Goal: Download file/media

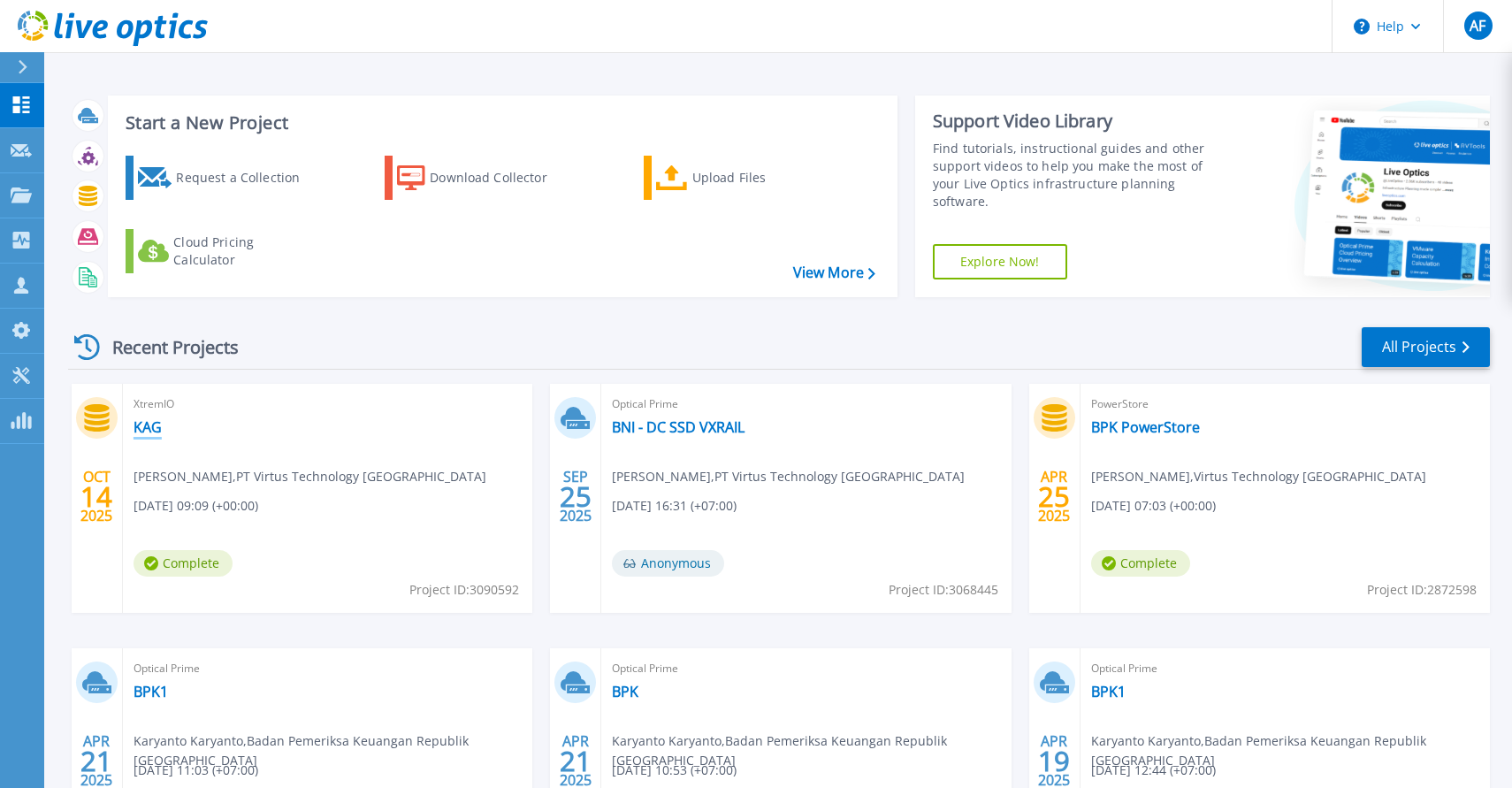
click at [154, 426] on link "KAG" at bounding box center [147, 426] width 29 height 17
click at [97, 425] on icon at bounding box center [97, 418] width 29 height 28
click at [29, 190] on icon at bounding box center [21, 195] width 21 height 15
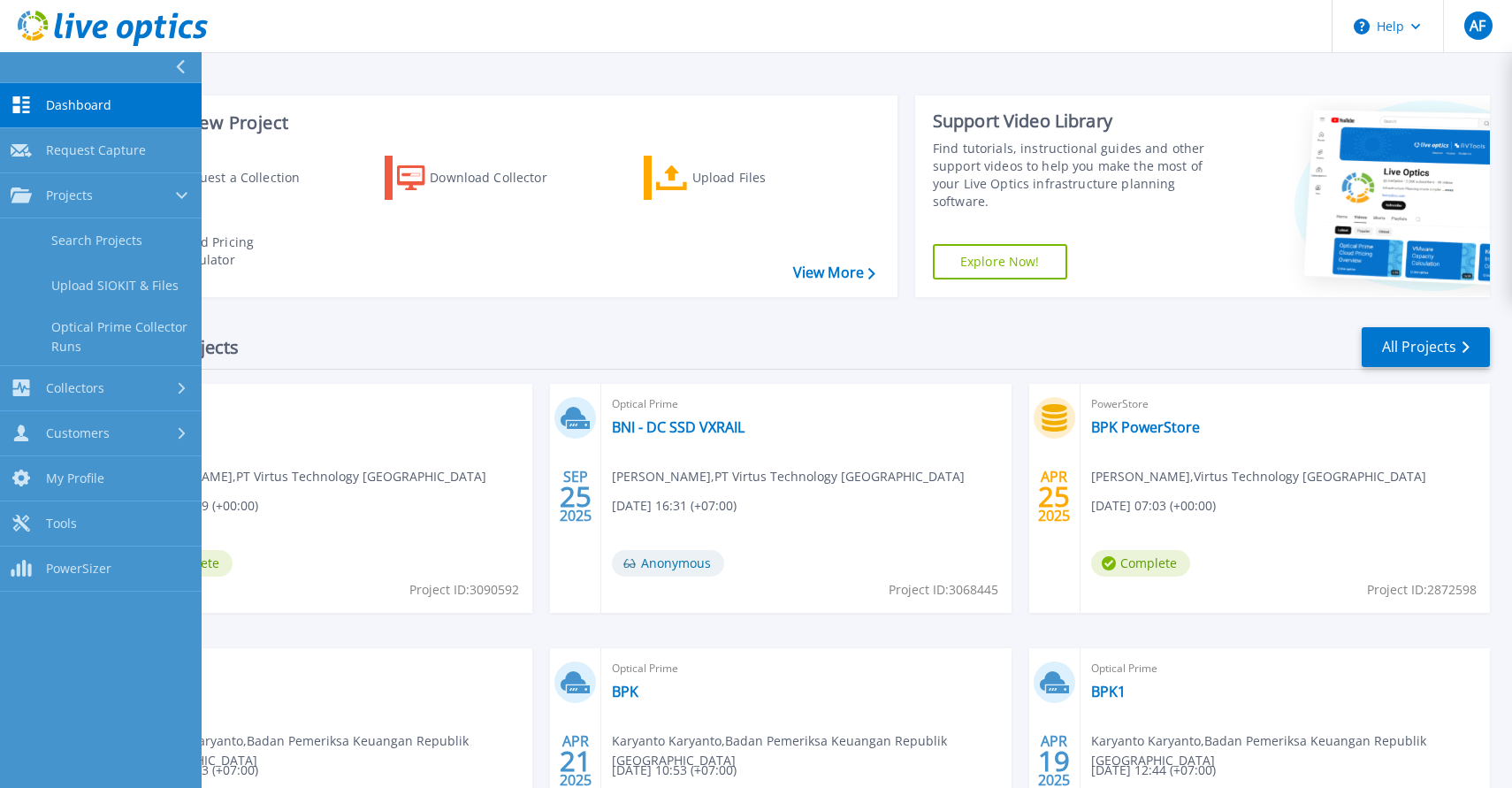
click at [443, 317] on div "Recent Projects All Projects OCT 14 2025 XtremIO KAG Agus Faris , PT Virtus Tec…" at bounding box center [779, 619] width 1422 height 616
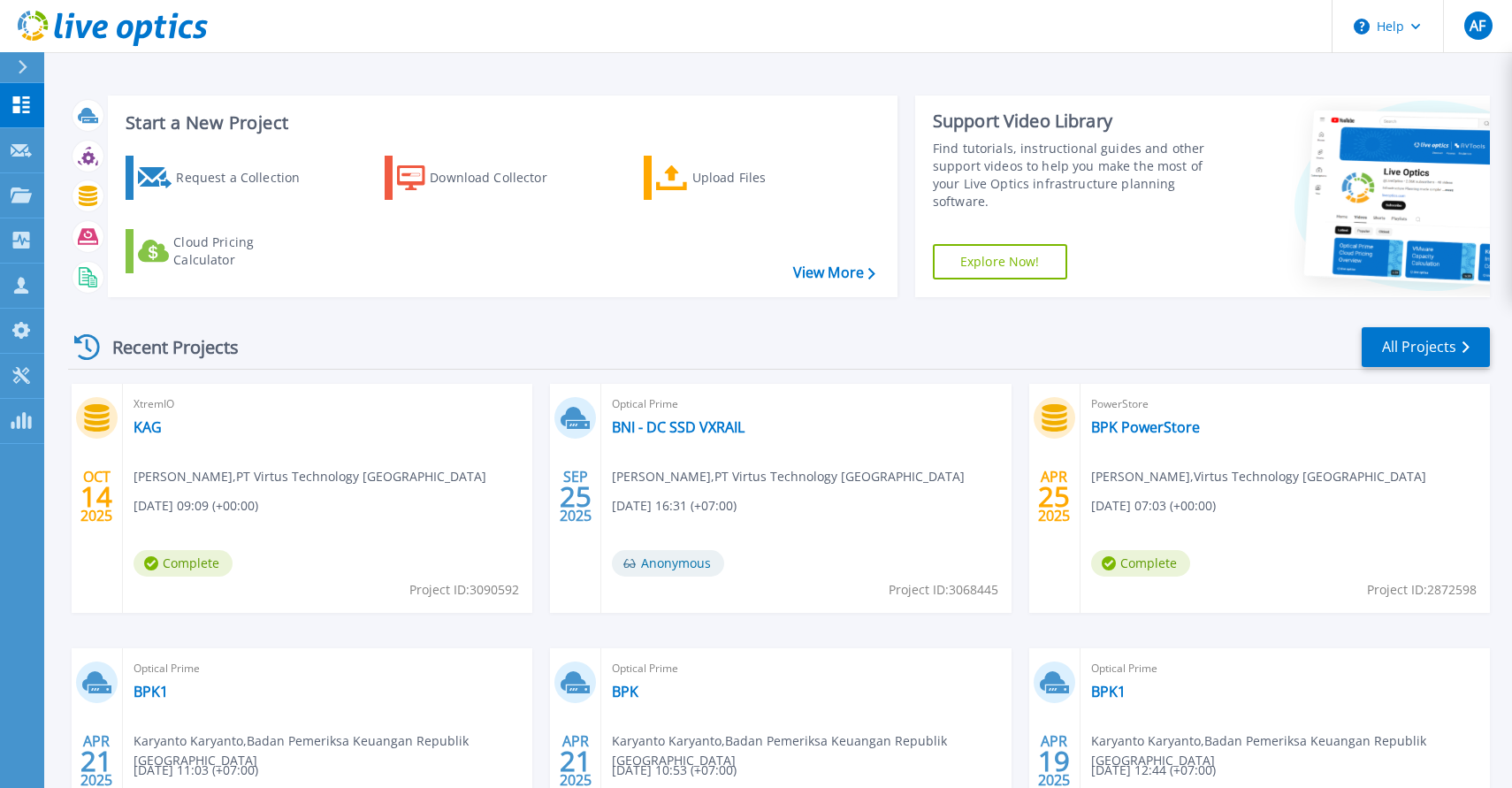
scroll to position [33, 0]
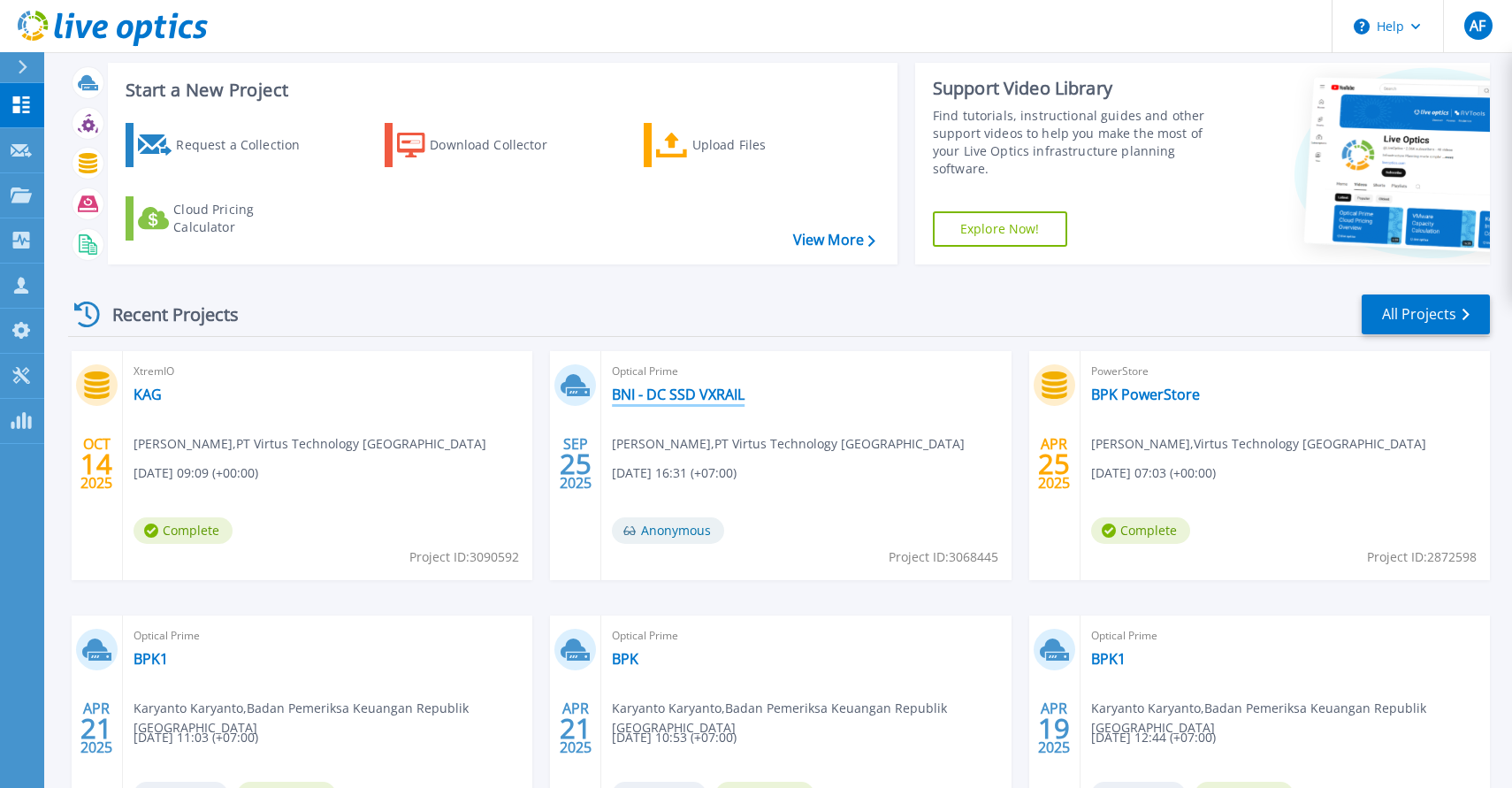
click at [705, 397] on link "BNI - DC SSD VXRAIL" at bounding box center [678, 394] width 133 height 17
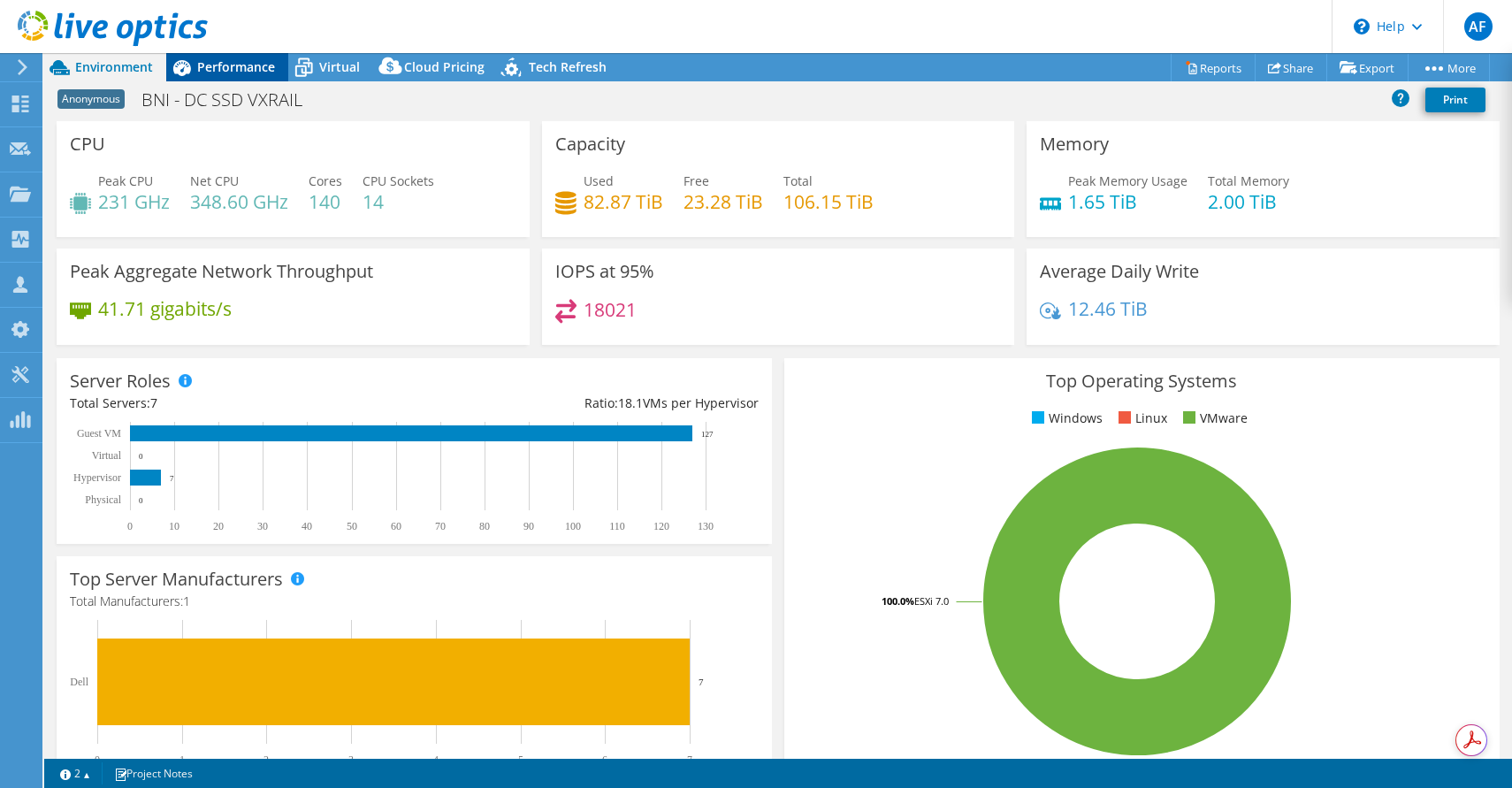
click at [207, 64] on span "Performance" at bounding box center [236, 66] width 78 height 17
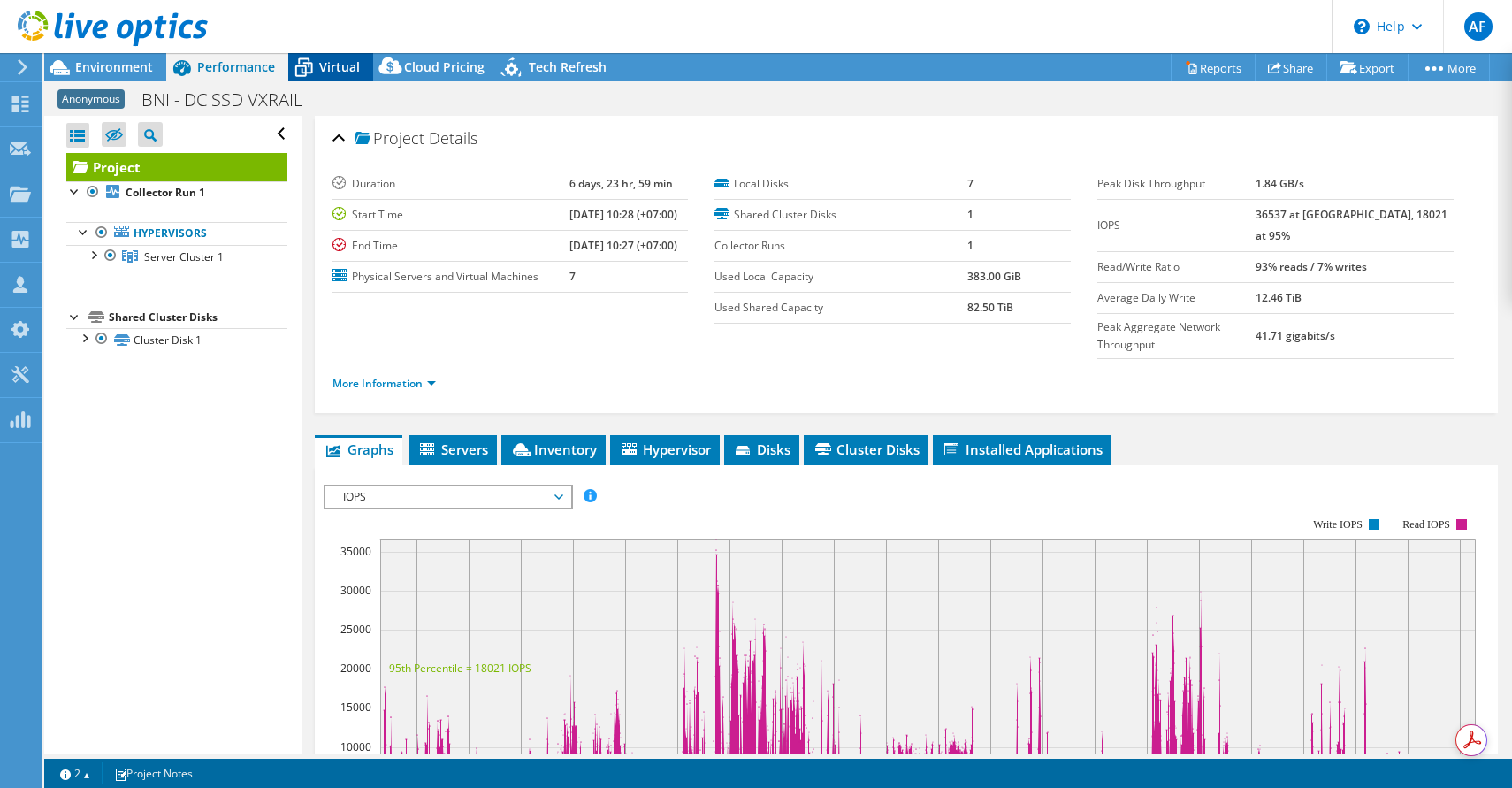
click at [355, 72] on span "Virtual" at bounding box center [340, 66] width 40 height 17
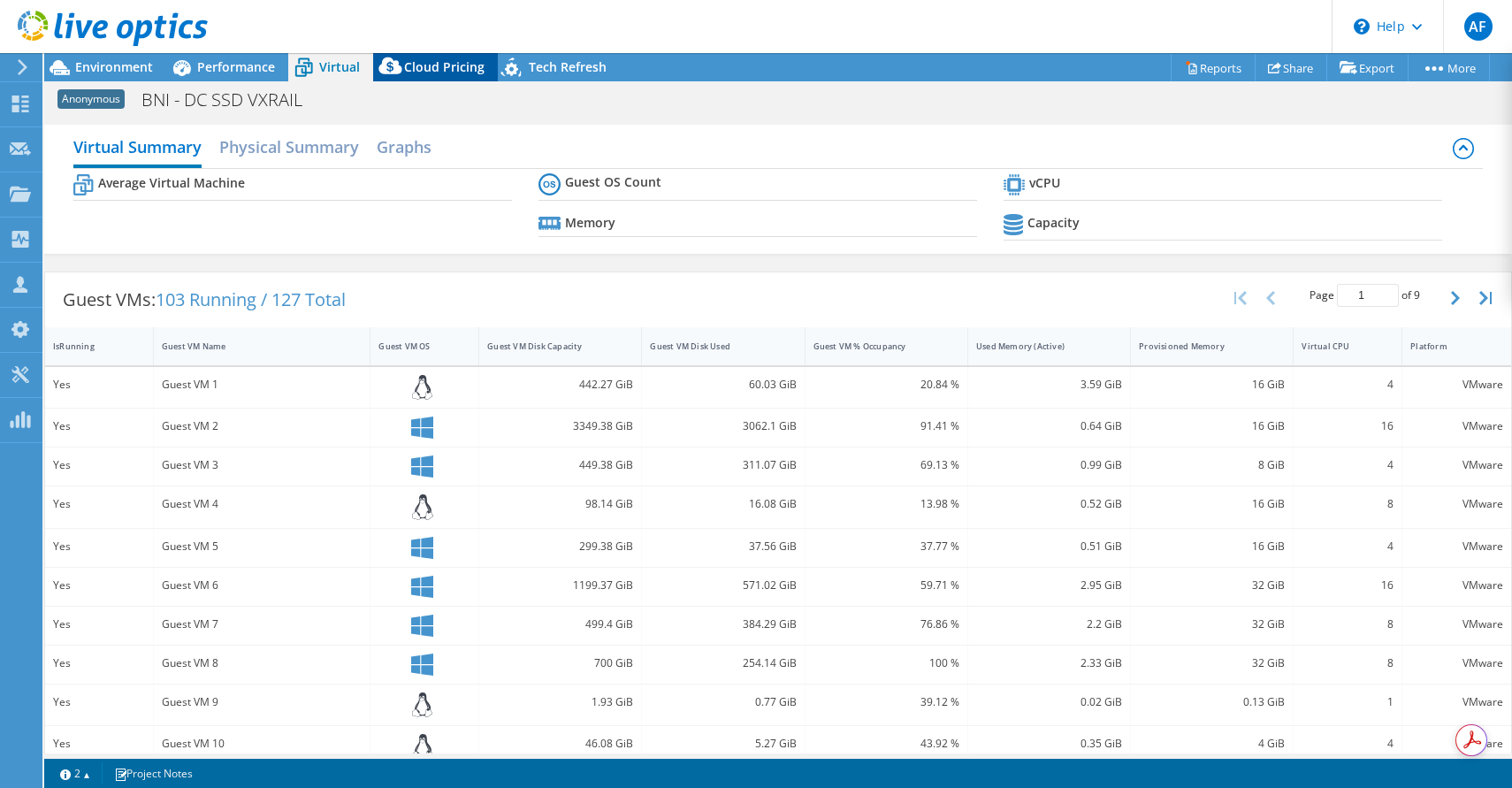
click at [433, 58] on span "Cloud Pricing" at bounding box center [444, 66] width 80 height 17
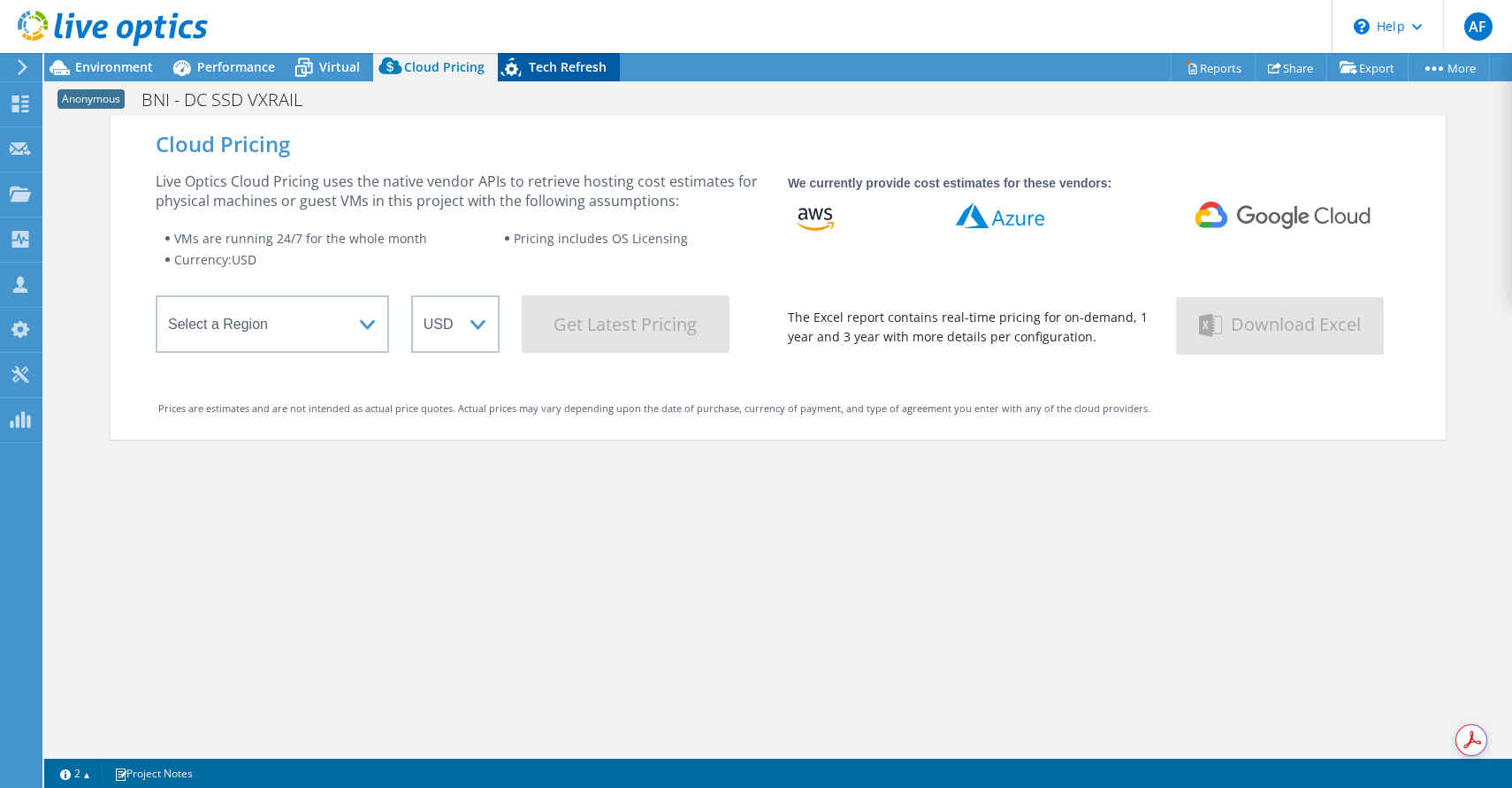
click at [536, 58] on span "Tech Refresh" at bounding box center [567, 66] width 78 height 17
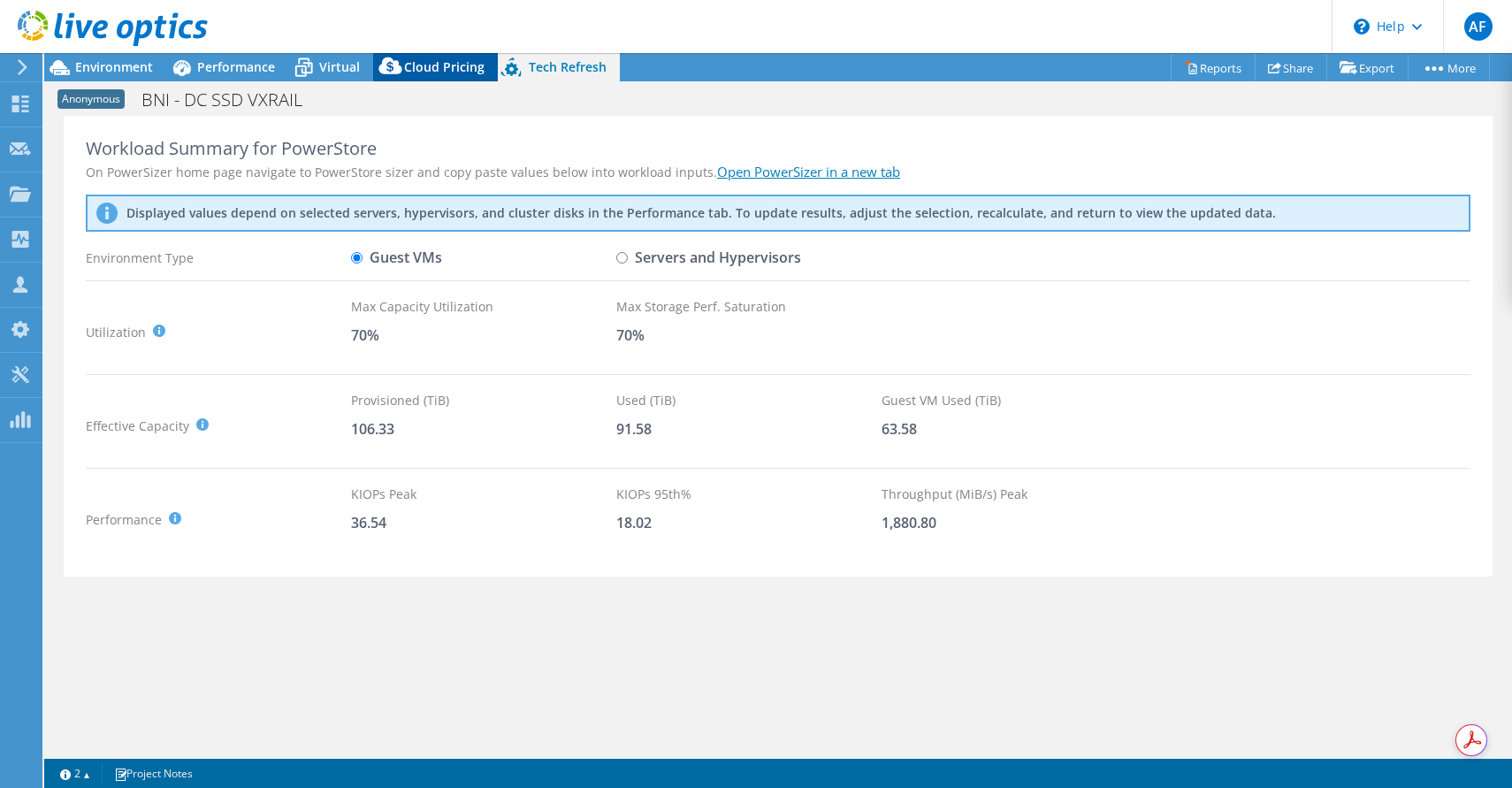
click at [411, 64] on span "Cloud Pricing" at bounding box center [444, 66] width 80 height 17
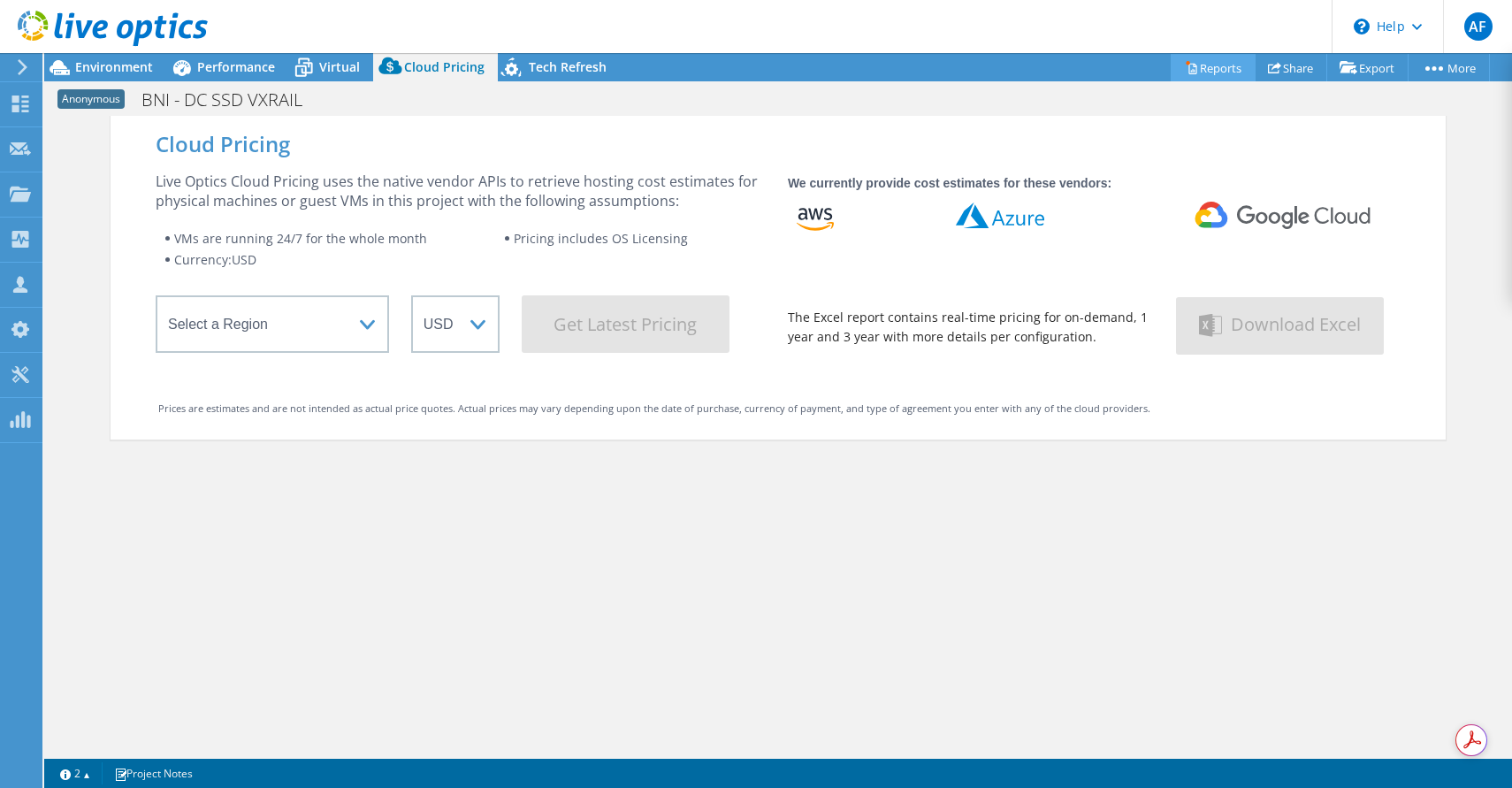
click at [1214, 63] on link "Reports" at bounding box center [1213, 68] width 85 height 28
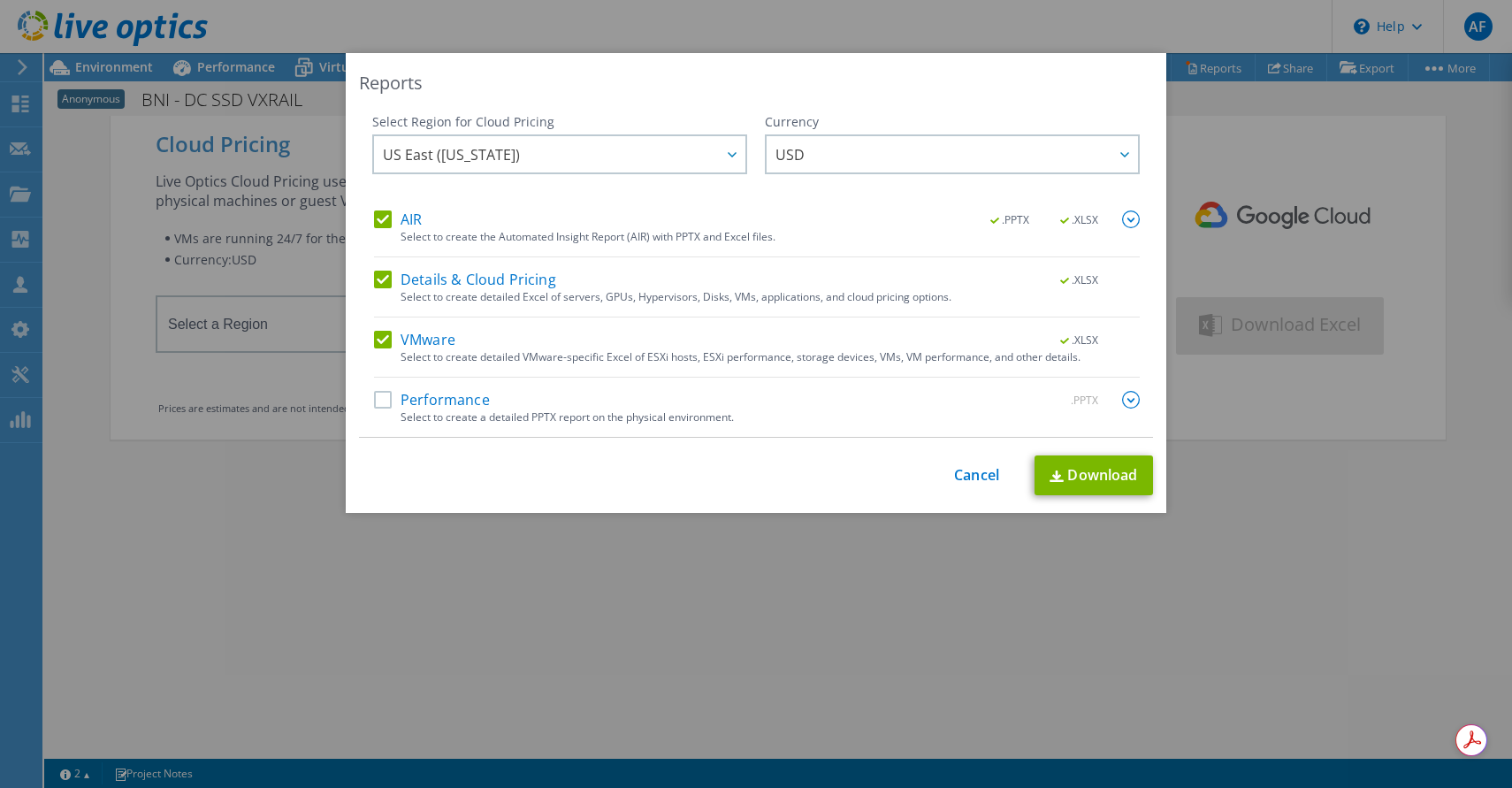
click at [380, 400] on label "Performance" at bounding box center [432, 400] width 116 height 17
click at [0, 0] on input "Performance" at bounding box center [0, 0] width 0 height 0
click at [1078, 468] on link "Download" at bounding box center [1093, 475] width 119 height 40
click at [627, 156] on span "US East (Virginia)" at bounding box center [564, 154] width 363 height 36
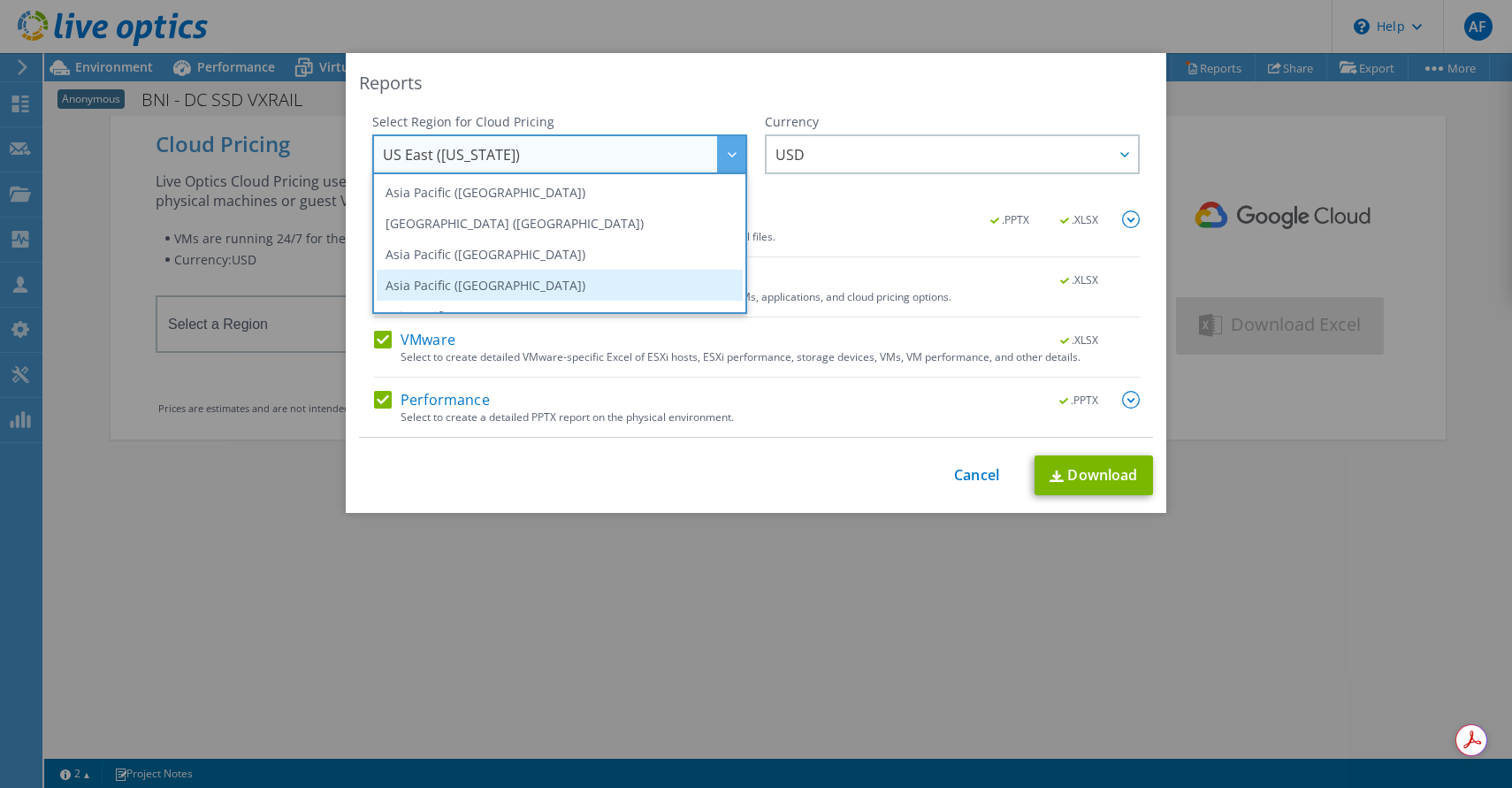
click at [550, 281] on li "Asia Pacific (Singapore)" at bounding box center [560, 285] width 366 height 31
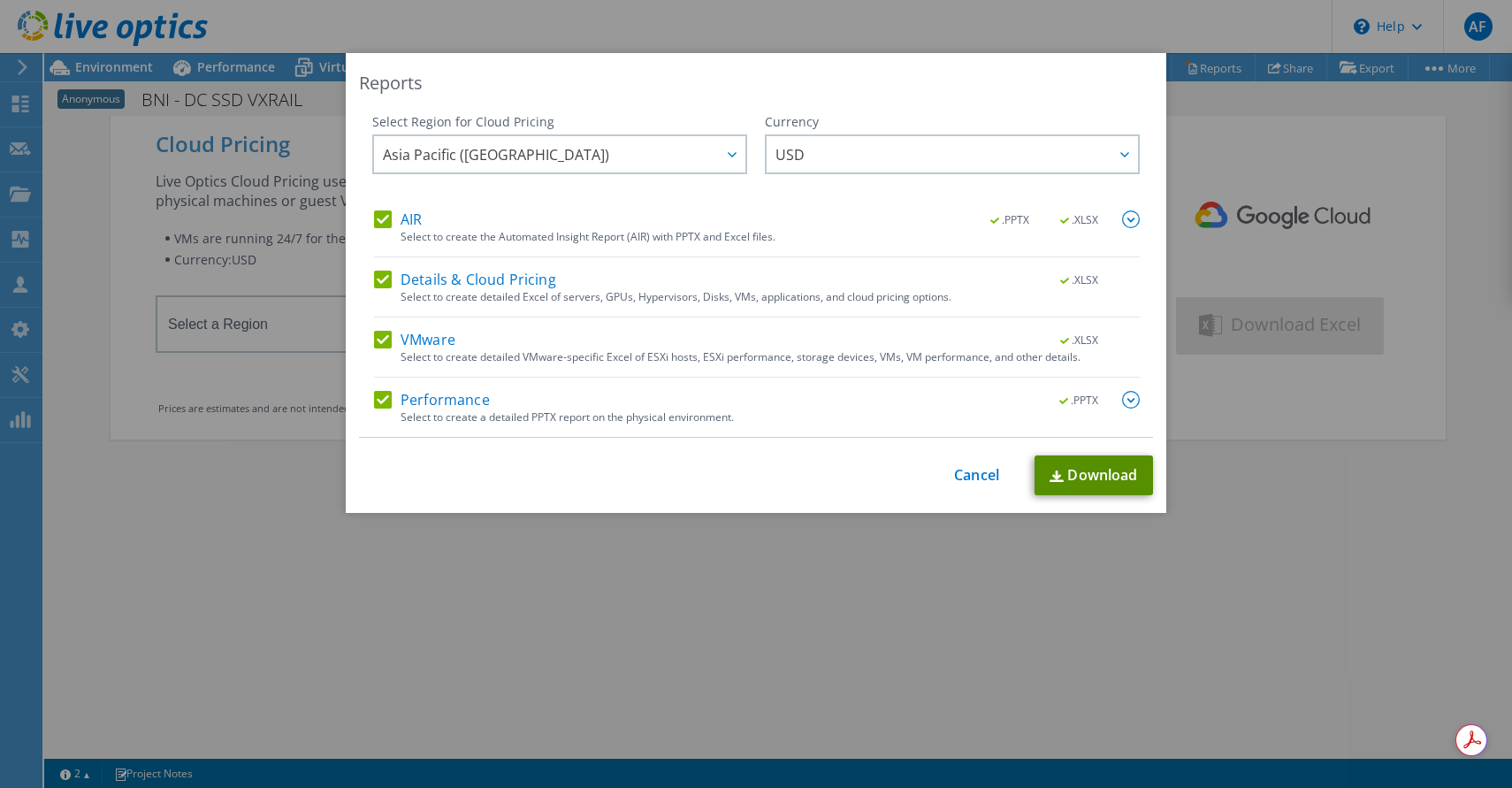
click at [1079, 482] on link "Download" at bounding box center [1093, 475] width 119 height 40
click at [985, 463] on div "This process may take a while, please wait... Cancel Download" at bounding box center [756, 475] width 794 height 40
click at [978, 478] on link "Cancel" at bounding box center [976, 475] width 45 height 17
